Goal: Obtain resource: Download file/media

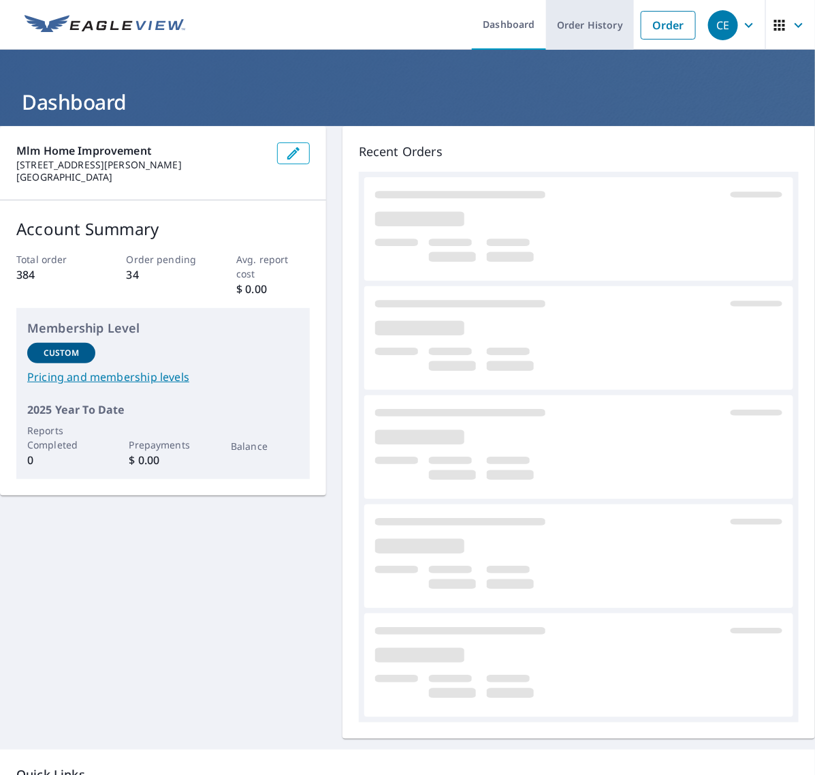
click at [587, 29] on link "Order History" at bounding box center [590, 25] width 88 height 50
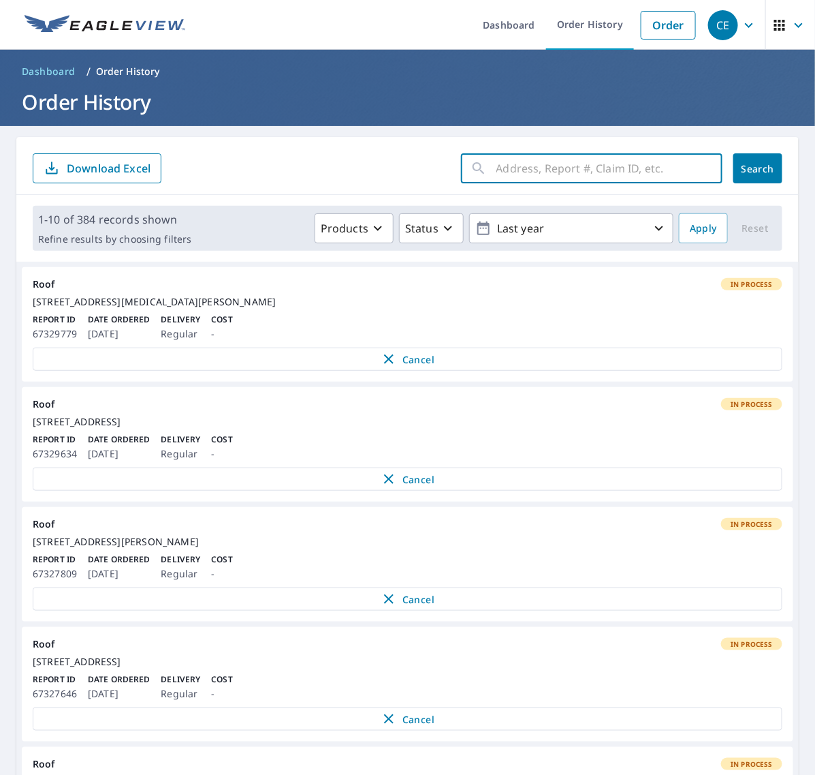
click at [566, 162] on input "text" at bounding box center [610, 168] width 226 height 38
paste input "1630 7th"
type input "1630 7th"
click at [734, 170] on button "Search" at bounding box center [758, 168] width 49 height 30
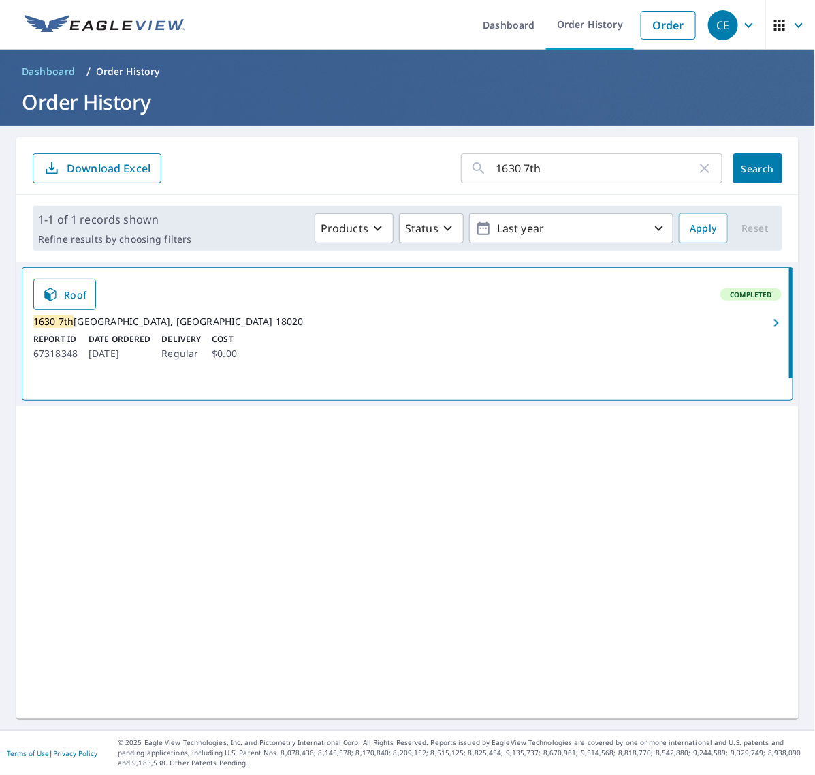
click at [768, 327] on icon "button" at bounding box center [776, 323] width 16 height 16
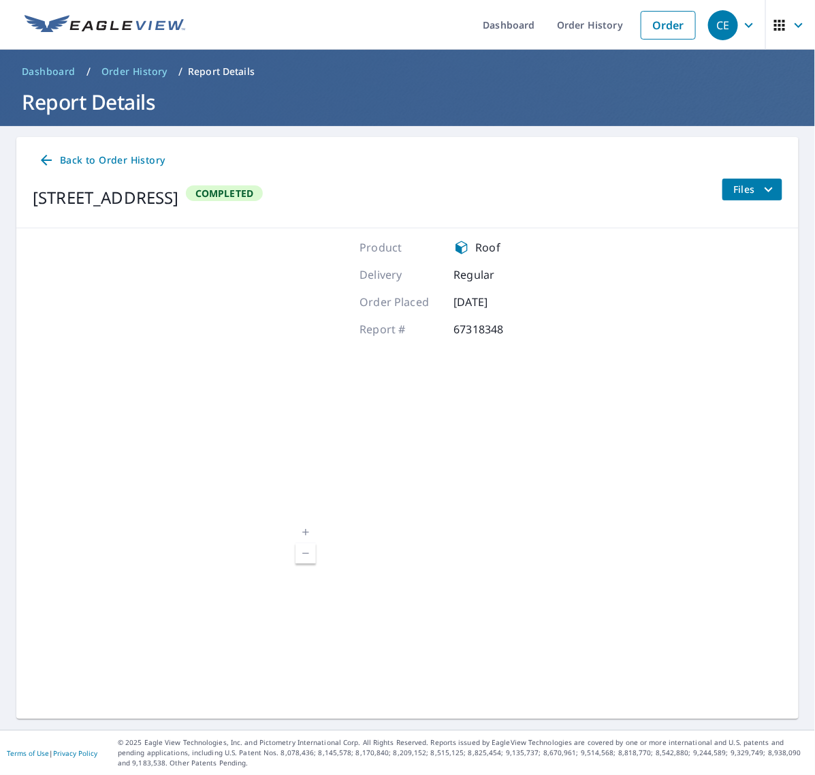
click at [761, 195] on icon "filesDropdownBtn-67318348" at bounding box center [769, 189] width 16 height 16
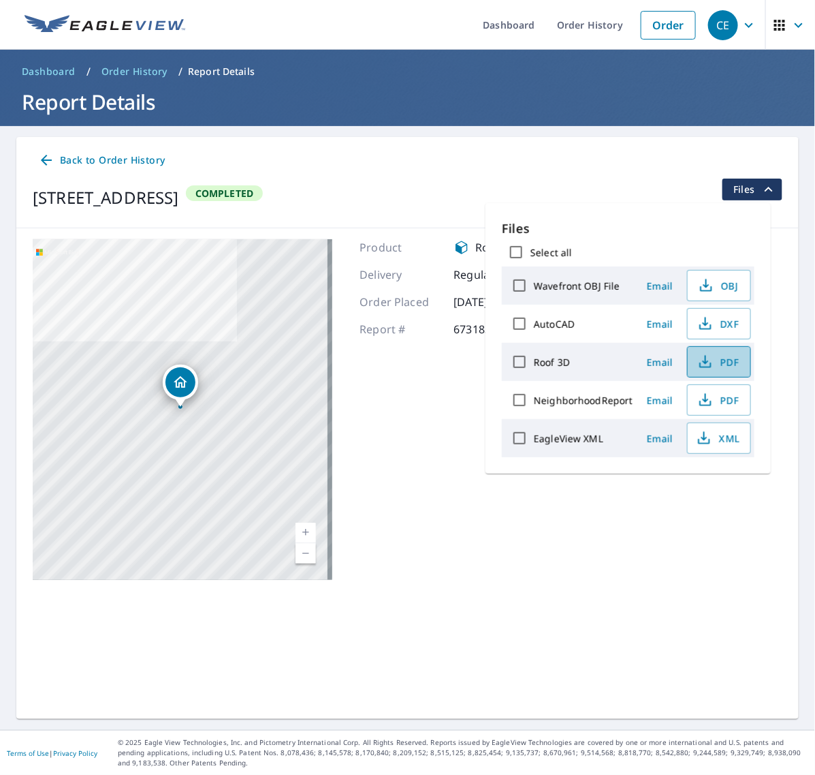
click at [713, 356] on span "PDF" at bounding box center [718, 362] width 44 height 16
click at [721, 439] on span "XML" at bounding box center [718, 438] width 44 height 16
click at [574, 27] on link "Order History" at bounding box center [590, 25] width 88 height 50
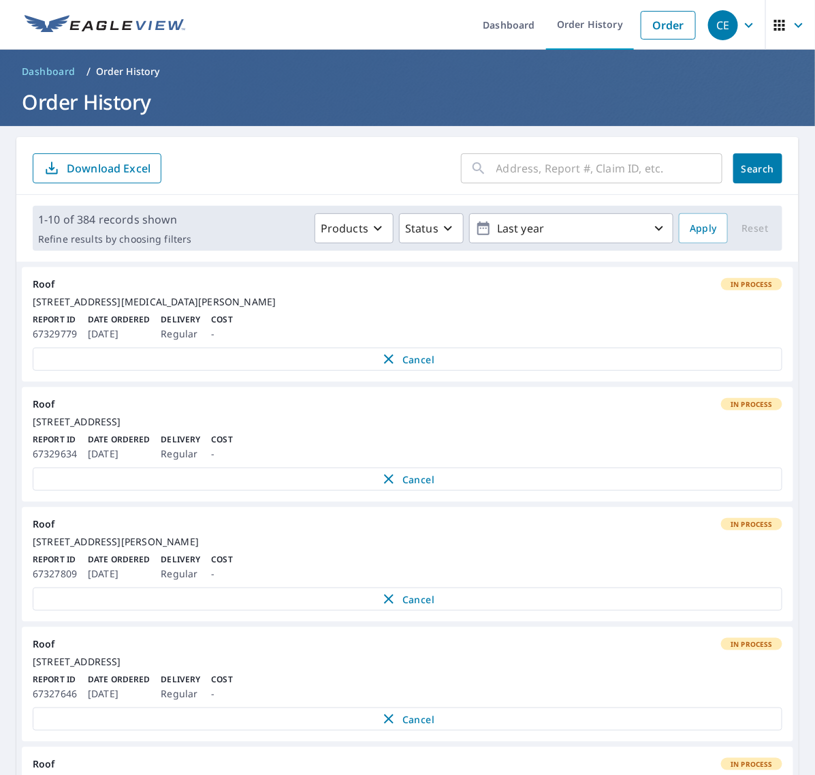
click at [594, 175] on input "text" at bounding box center [610, 168] width 226 height 38
paste input "911 Stanbridg"
type input "911 Stanbridg"
click at [774, 166] on div "911 Stanbridg ​ Search Download Excel" at bounding box center [407, 166] width 783 height 58
click at [745, 167] on span "Search" at bounding box center [758, 168] width 27 height 13
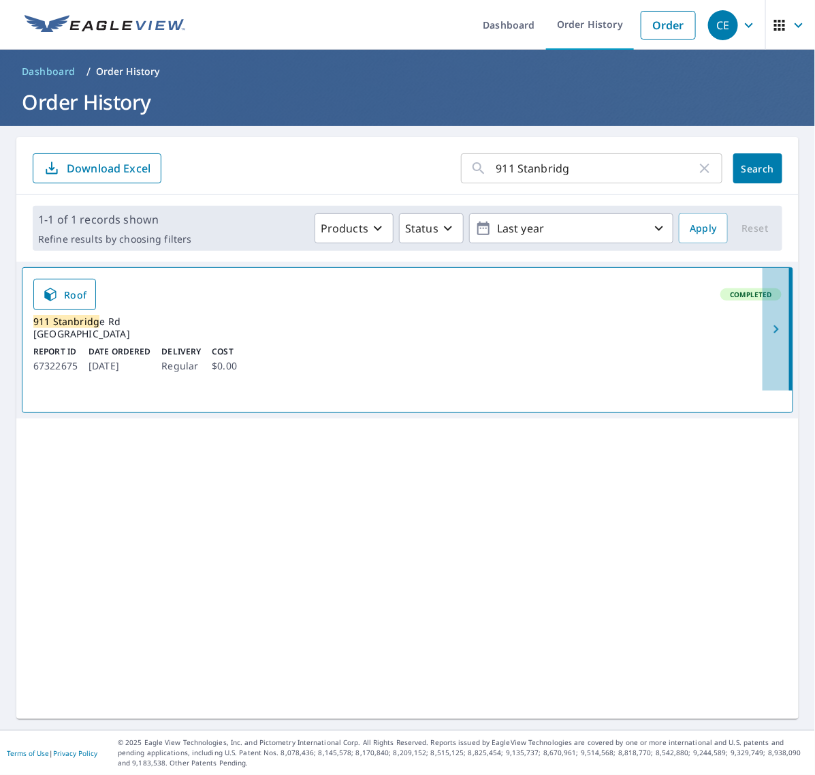
click at [774, 328] on icon "button" at bounding box center [776, 329] width 5 height 8
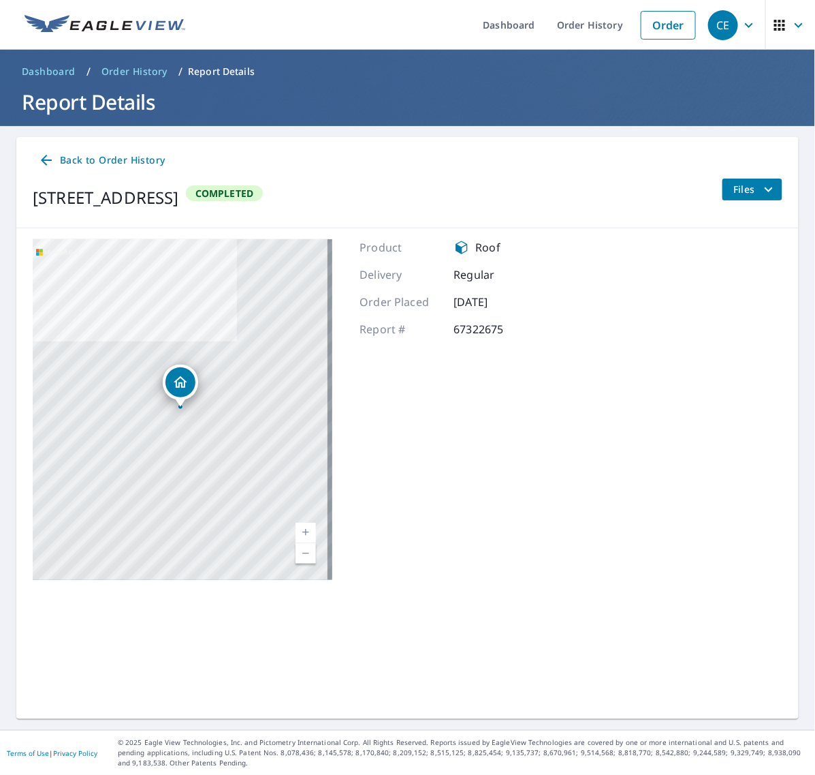
click at [761, 191] on icon "filesDropdownBtn-67322675" at bounding box center [769, 189] width 16 height 16
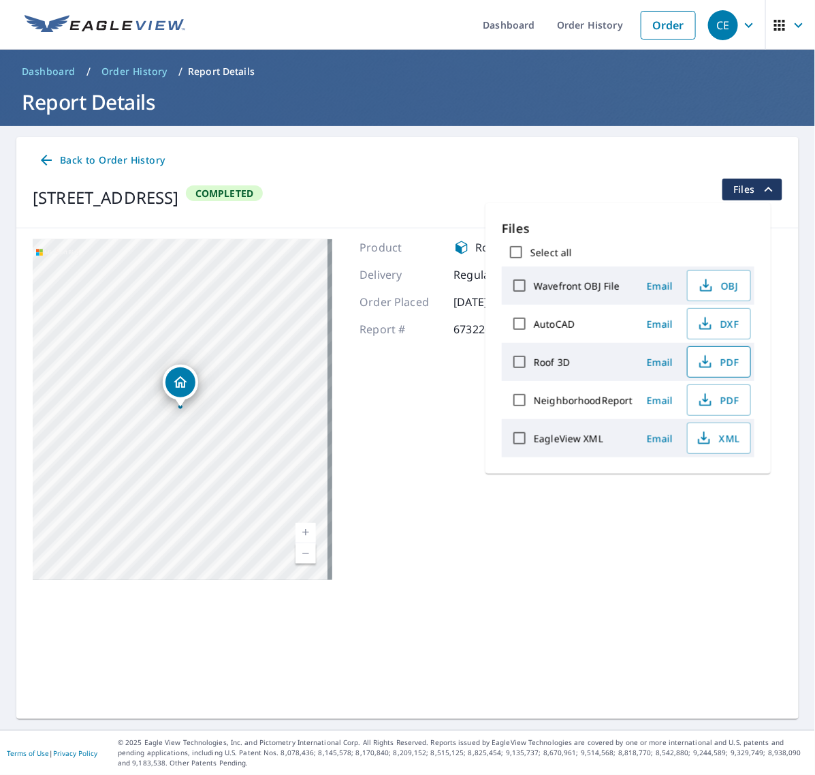
click at [727, 364] on span "PDF" at bounding box center [718, 362] width 44 height 16
click at [710, 443] on icon "button" at bounding box center [704, 438] width 16 height 16
click at [563, 25] on link "Order History" at bounding box center [590, 25] width 88 height 50
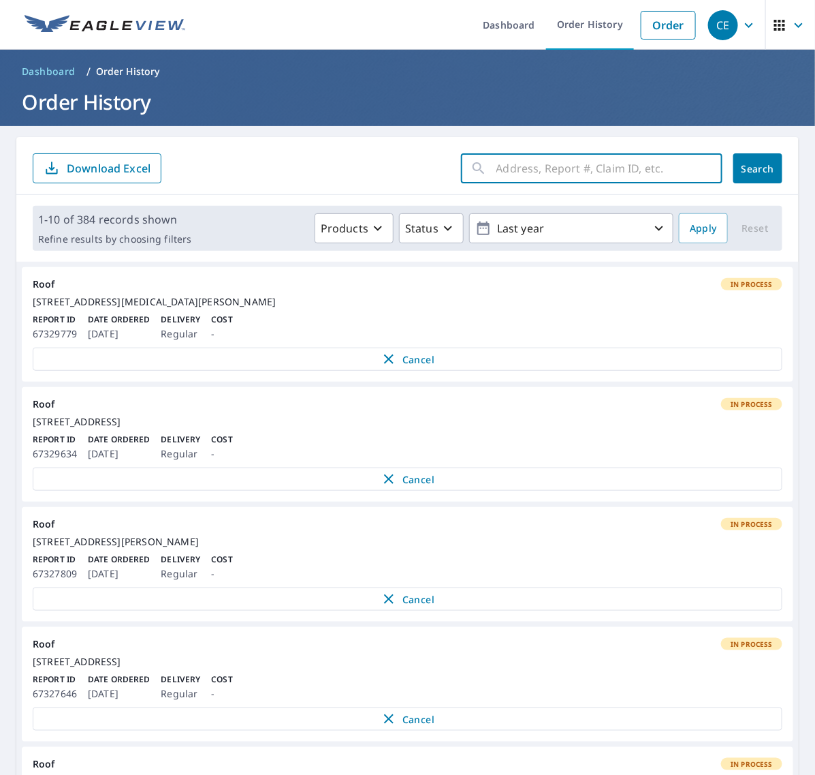
click at [559, 160] on input "text" at bounding box center [610, 168] width 226 height 38
paste input "11506 Good"
type input "11506 Good"
click at [747, 170] on span "Search" at bounding box center [758, 168] width 27 height 13
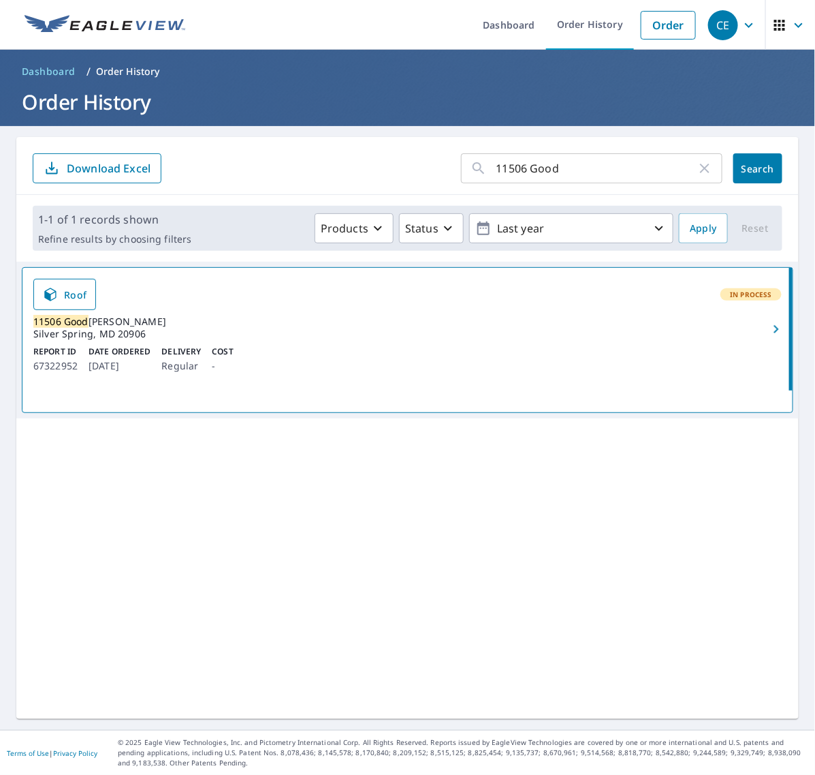
click at [768, 328] on icon "button" at bounding box center [776, 329] width 16 height 16
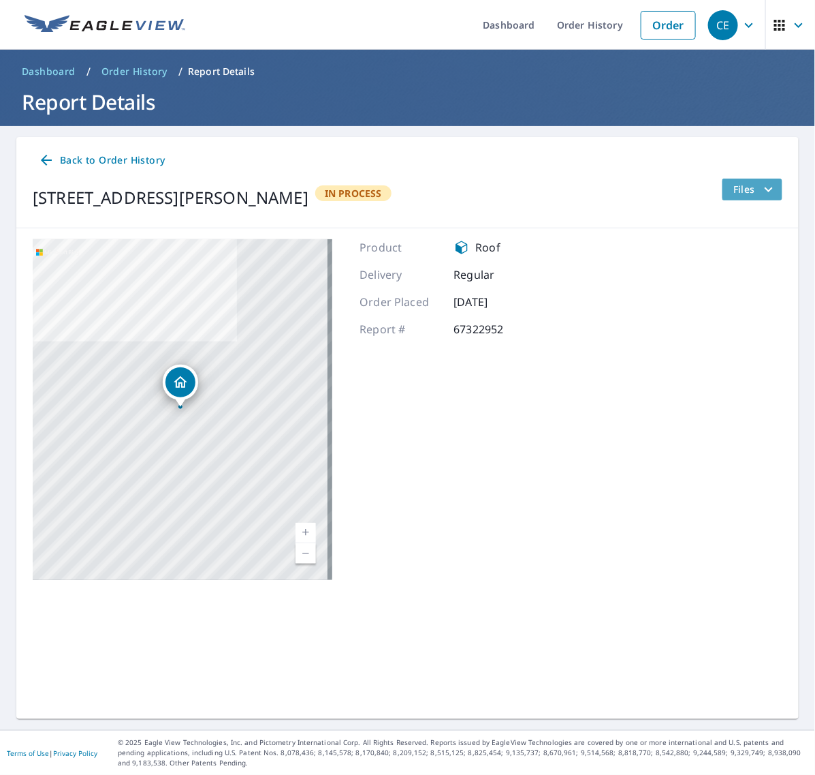
click at [761, 185] on icon "filesDropdownBtn-67322952" at bounding box center [769, 189] width 16 height 16
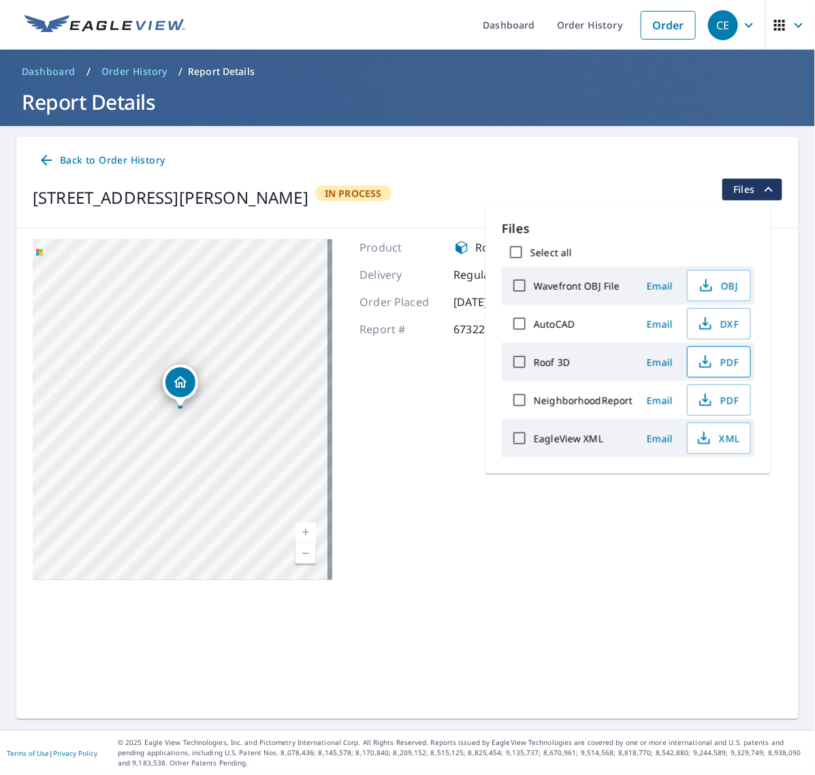
click at [717, 358] on span "PDF" at bounding box center [718, 362] width 44 height 16
click at [716, 440] on span "XML" at bounding box center [718, 438] width 44 height 16
click at [591, 24] on link "Order History" at bounding box center [590, 25] width 88 height 50
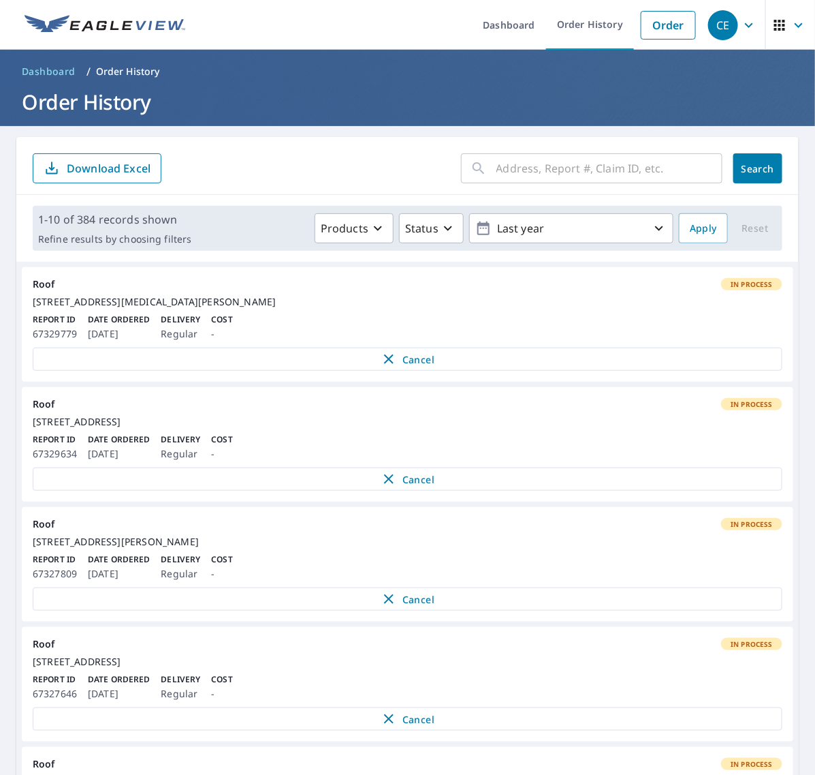
click at [571, 172] on input "text" at bounding box center [610, 168] width 226 height 38
paste input "102 [PERSON_NAME]"
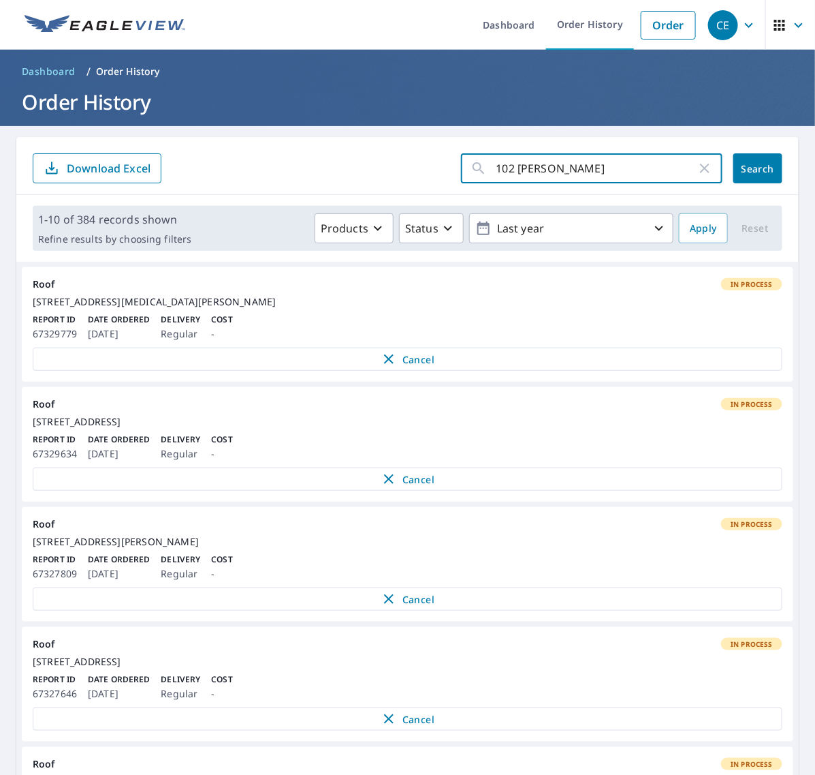
type input "102 [PERSON_NAME]"
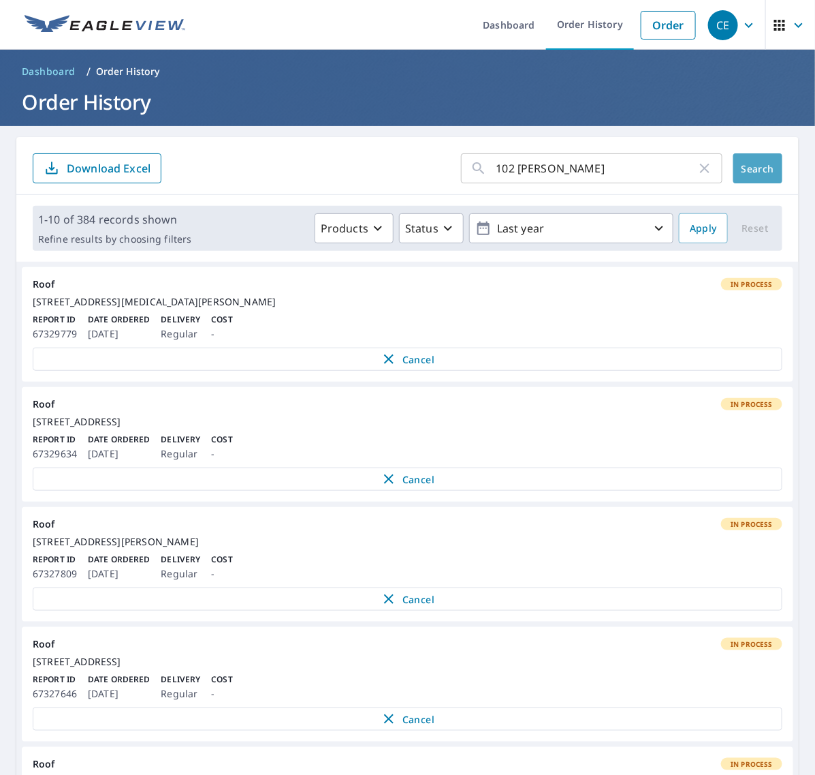
click at [740, 176] on button "Search" at bounding box center [758, 168] width 49 height 30
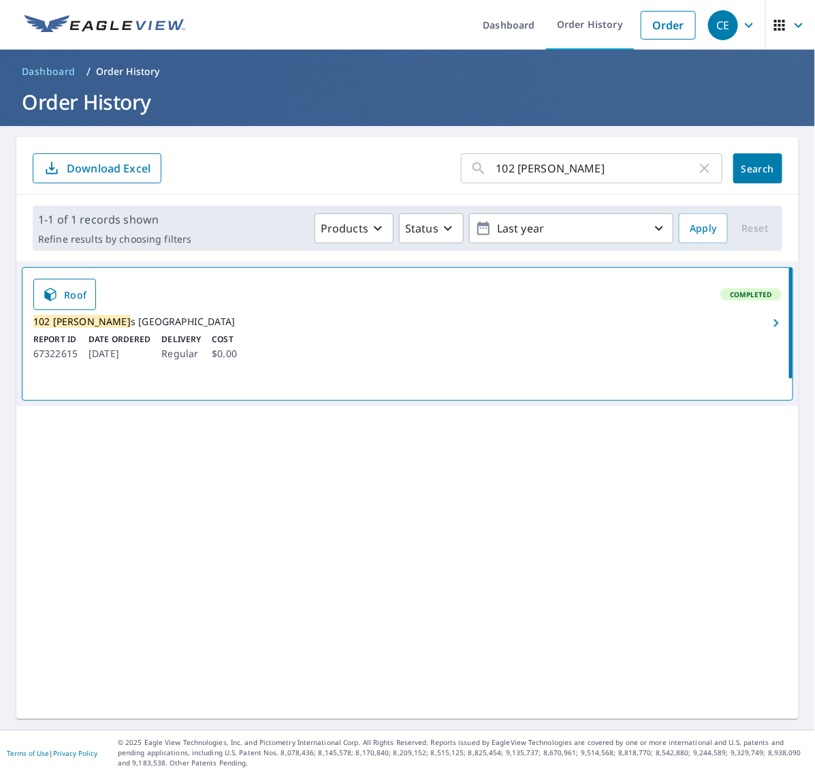
click at [768, 329] on icon "button" at bounding box center [776, 323] width 16 height 16
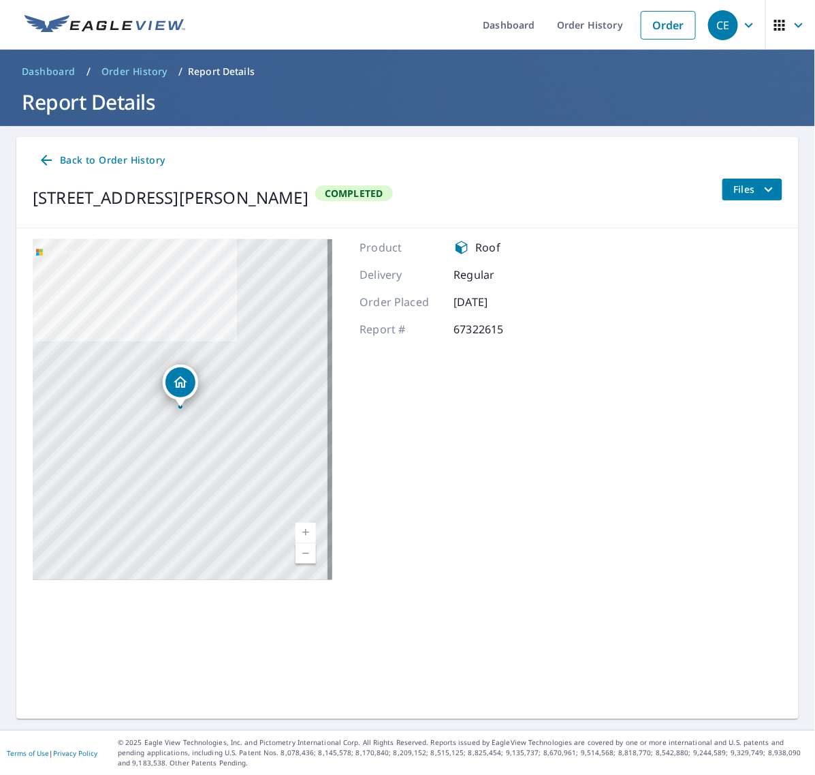
click at [761, 187] on icon "filesDropdownBtn-67322615" at bounding box center [769, 189] width 16 height 16
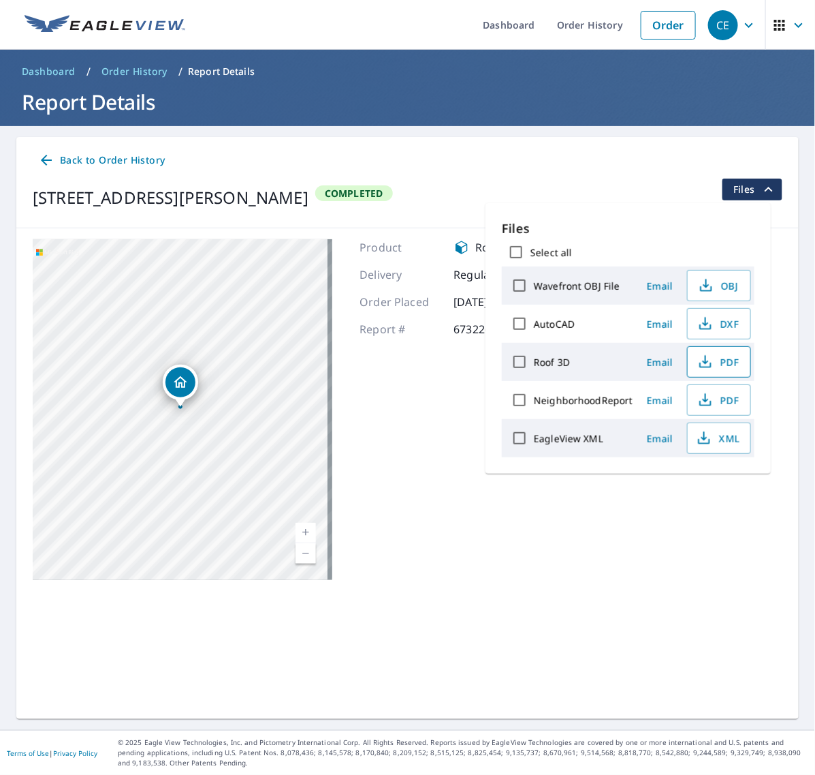
click at [734, 363] on span "PDF" at bounding box center [718, 362] width 44 height 16
click at [723, 439] on span "XML" at bounding box center [718, 438] width 44 height 16
click at [574, 31] on link "Order History" at bounding box center [590, 25] width 88 height 50
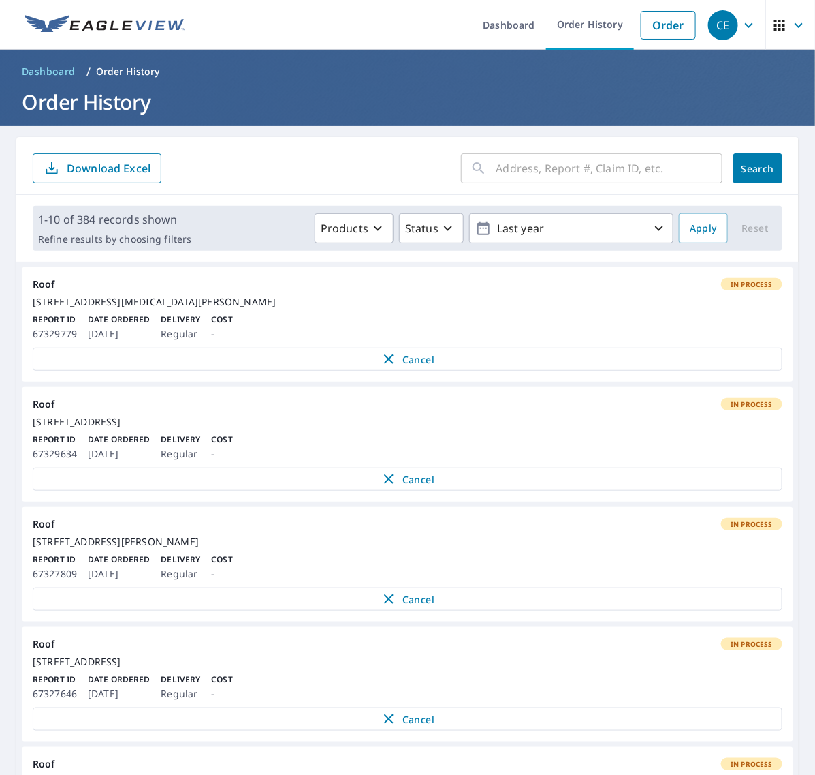
click at [672, 167] on input "text" at bounding box center [610, 168] width 226 height 38
paste input "33 Beckwit"
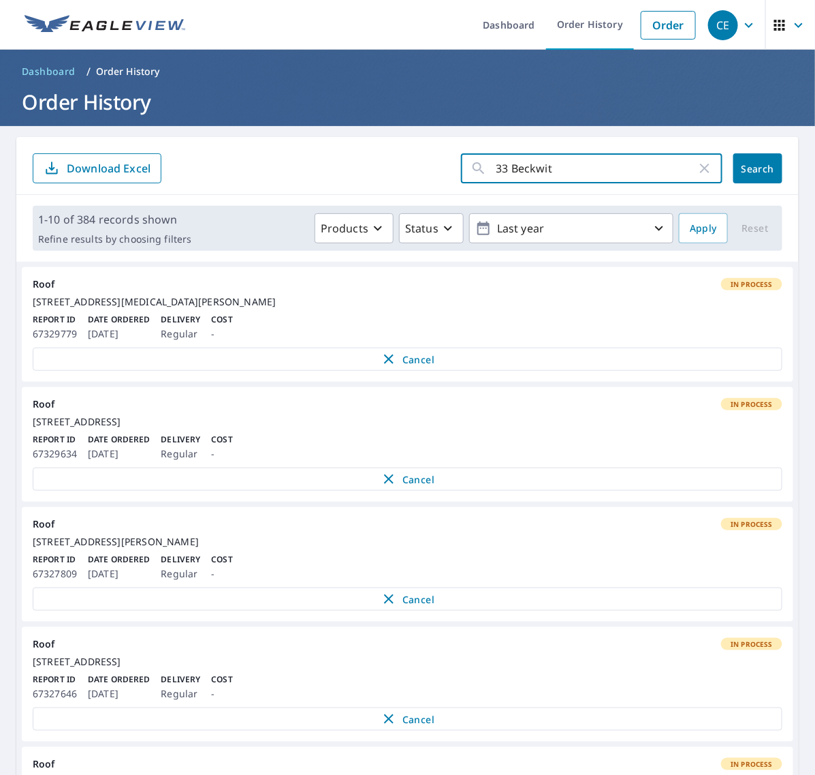
type input "33 Beckwit"
click at [745, 169] on span "Search" at bounding box center [758, 168] width 27 height 13
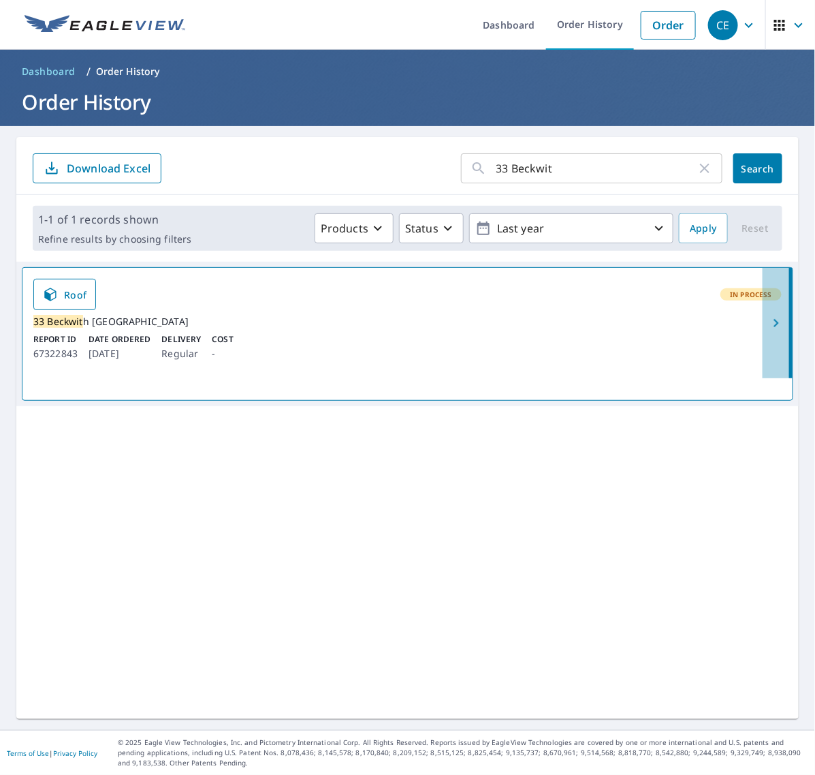
click at [768, 331] on icon "button" at bounding box center [776, 323] width 16 height 16
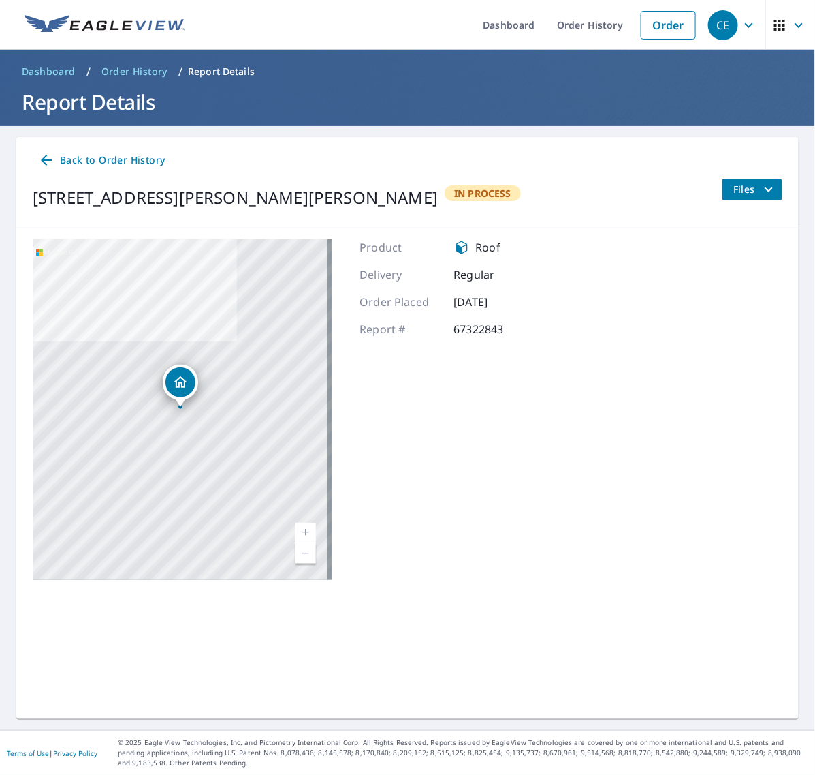
click at [761, 191] on icon "filesDropdownBtn-67322843" at bounding box center [769, 189] width 16 height 16
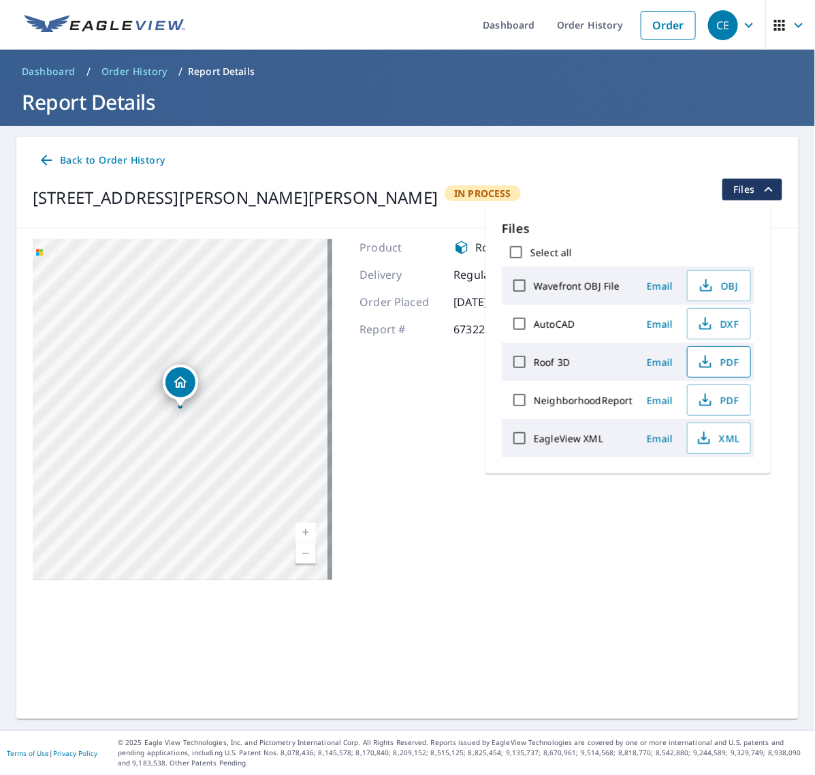
click at [726, 367] on span "PDF" at bounding box center [718, 362] width 44 height 16
click at [726, 444] on span "XML" at bounding box center [718, 438] width 44 height 16
drag, startPoint x: 582, startPoint y: 26, endPoint x: 470, endPoint y: 72, distance: 121.3
click at [582, 26] on link "Order History" at bounding box center [590, 25] width 88 height 50
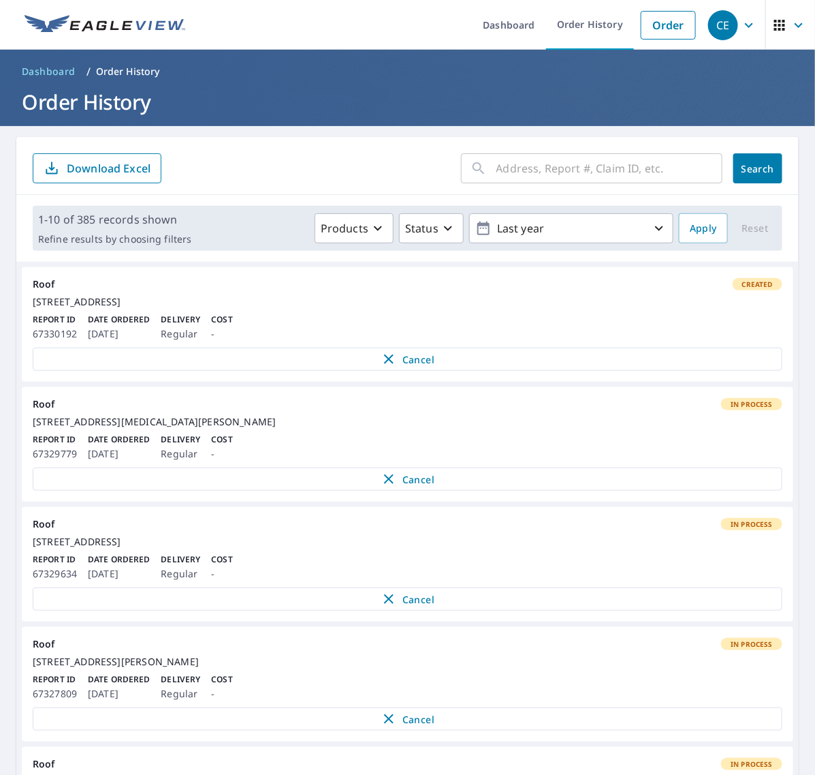
drag, startPoint x: 546, startPoint y: 172, endPoint x: 579, endPoint y: 168, distance: 33.6
click at [546, 172] on input "text" at bounding box center [610, 168] width 226 height 38
paste input "1559 Hiddenbr"
type input "1559 Hiddenbr"
click at [751, 163] on span "Search" at bounding box center [758, 168] width 27 height 13
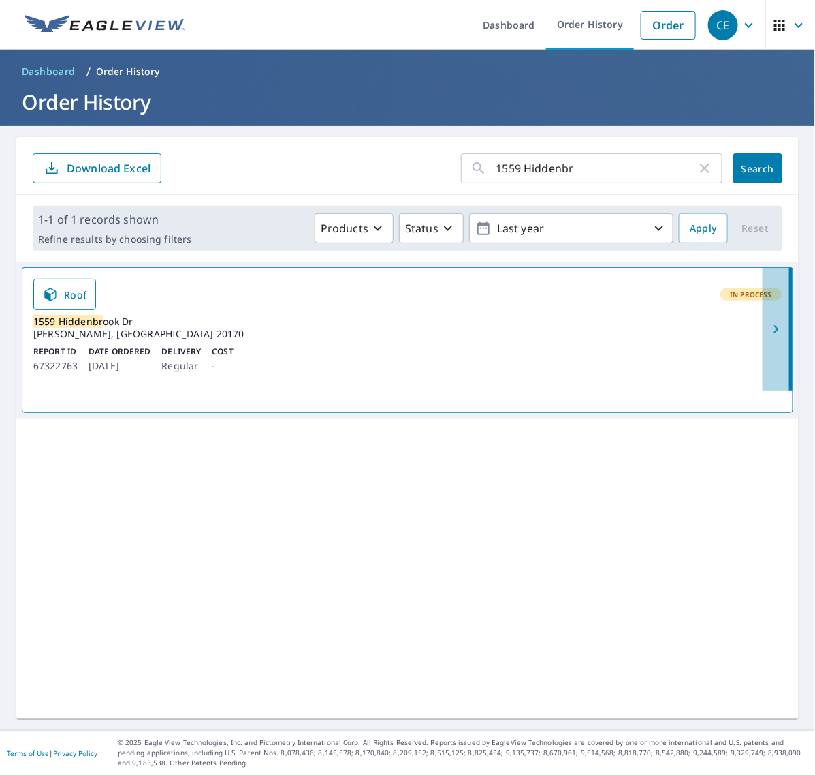
click at [768, 326] on icon "button" at bounding box center [776, 329] width 16 height 16
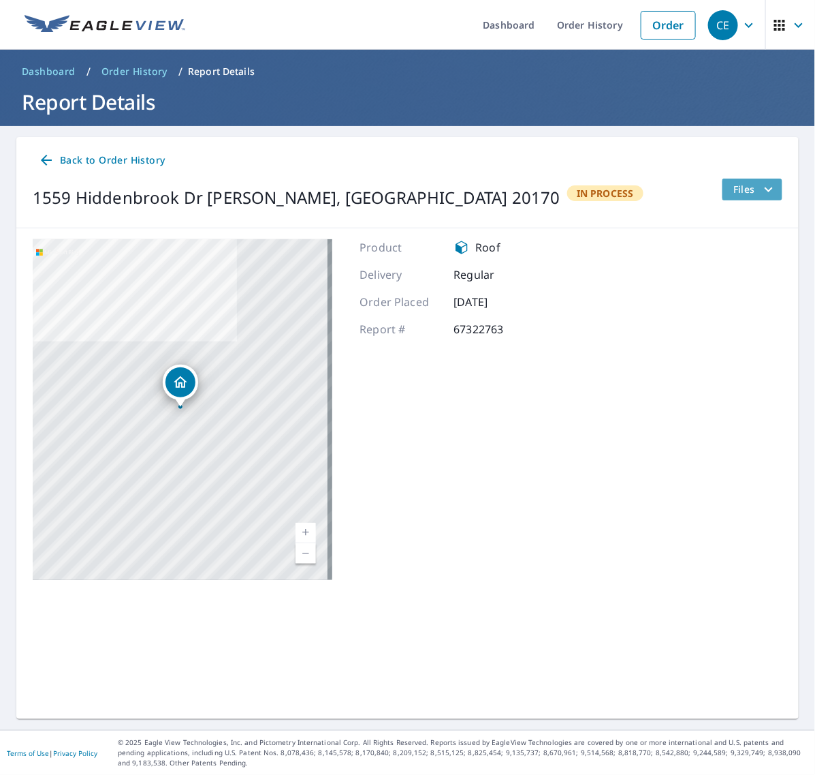
click at [761, 185] on icon "filesDropdownBtn-67322763" at bounding box center [769, 189] width 16 height 16
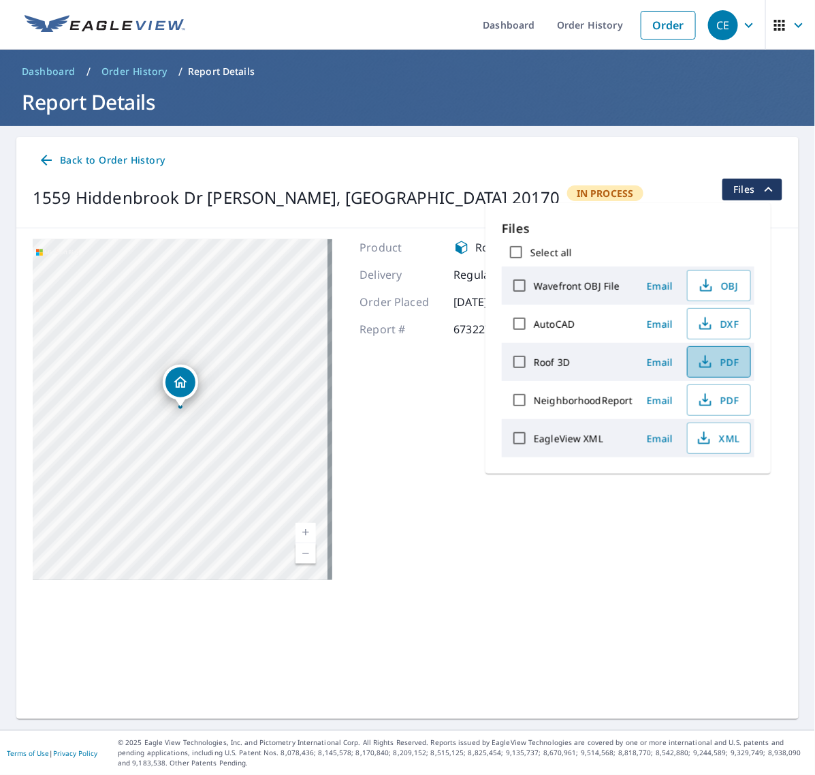
click at [714, 356] on span "PDF" at bounding box center [718, 362] width 44 height 16
click at [710, 444] on icon "button" at bounding box center [704, 438] width 16 height 16
